Goal: Task Accomplishment & Management: Manage account settings

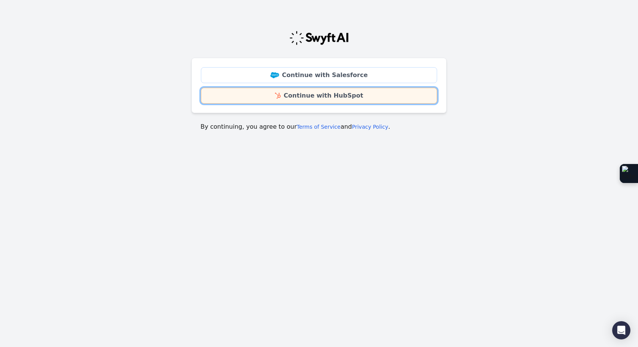
click at [321, 98] on link "Continue with HubSpot" at bounding box center [319, 96] width 236 height 16
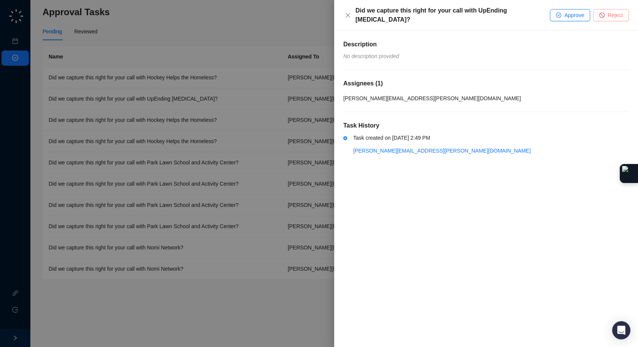
click at [611, 14] on span "Reject" at bounding box center [614, 15] width 15 height 8
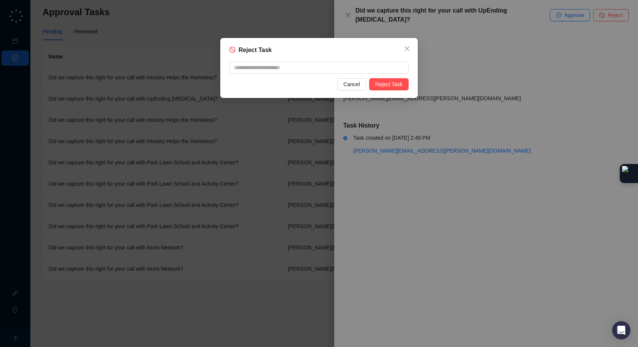
click at [400, 93] on div "Reject Task Cancel Reject Task" at bounding box center [318, 68] width 197 height 60
click at [389, 87] on span "Reject Task" at bounding box center [388, 84] width 27 height 8
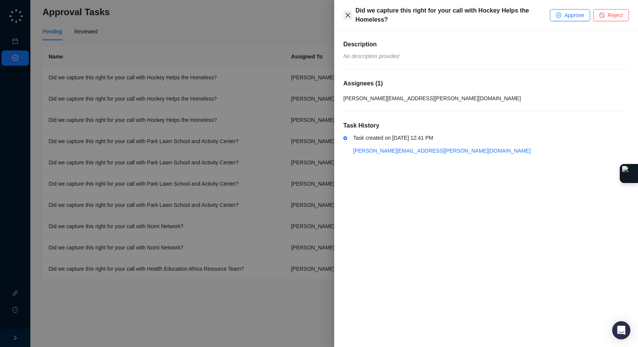
click at [347, 14] on icon "close" at bounding box center [348, 15] width 6 height 6
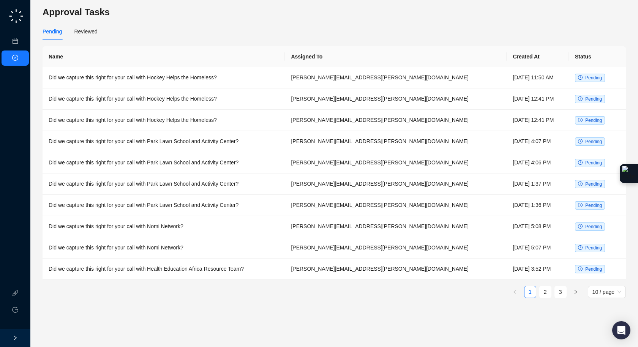
click at [606, 280] on div "Name Assigned To Created At Status Did we capture this right for your call with…" at bounding box center [334, 172] width 583 height 252
click at [606, 286] on span "10 / page" at bounding box center [606, 291] width 29 height 11
click at [600, 327] on div "50 / page" at bounding box center [607, 331] width 26 height 8
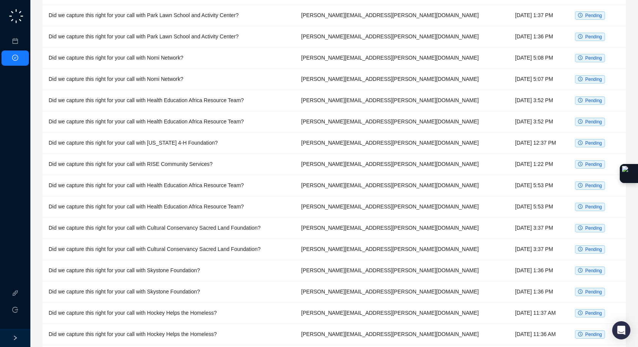
scroll to position [312, 0]
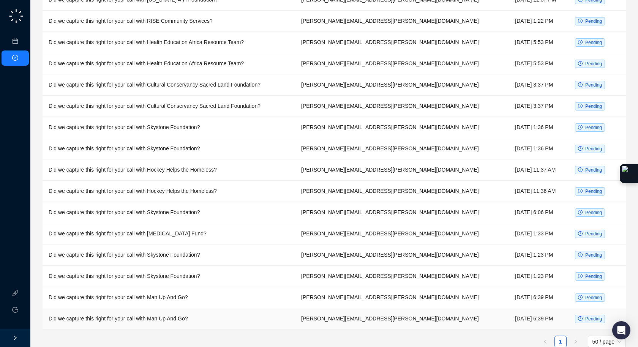
click at [175, 308] on td "Did we capture this right for your call with Man Up And Go?" at bounding box center [169, 318] width 252 height 21
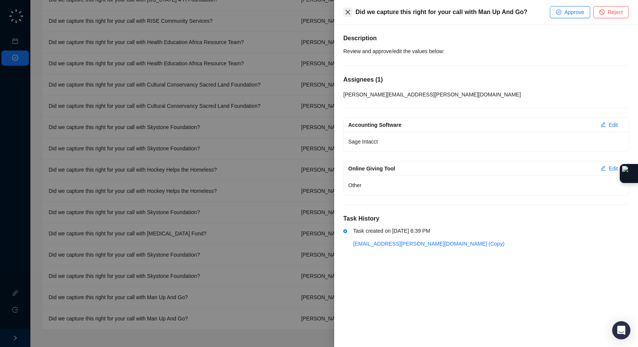
click at [345, 10] on icon "close" at bounding box center [348, 12] width 6 height 6
